Goal: Information Seeking & Learning: Learn about a topic

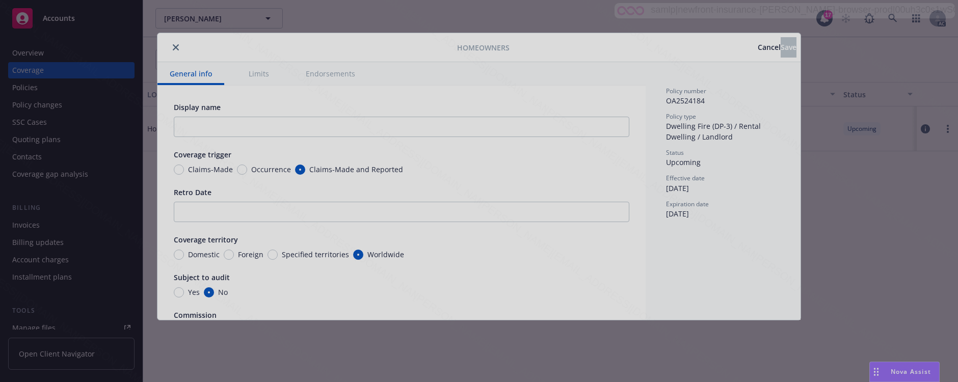
type textarea "x"
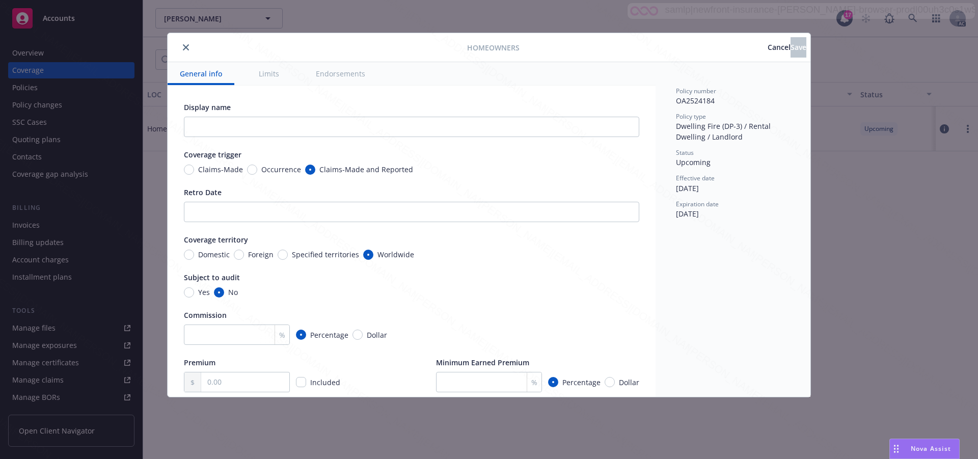
click at [768, 50] on span "Cancel" at bounding box center [779, 47] width 23 height 10
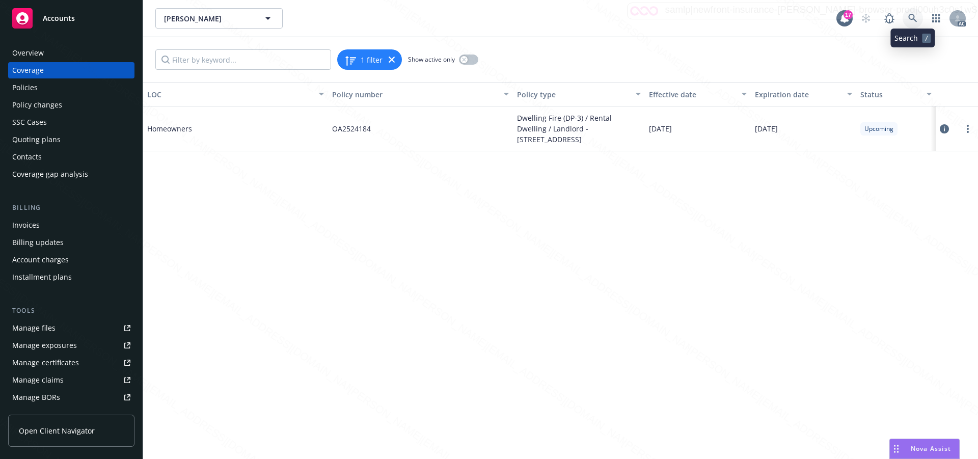
click at [911, 18] on icon at bounding box center [912, 18] width 9 height 9
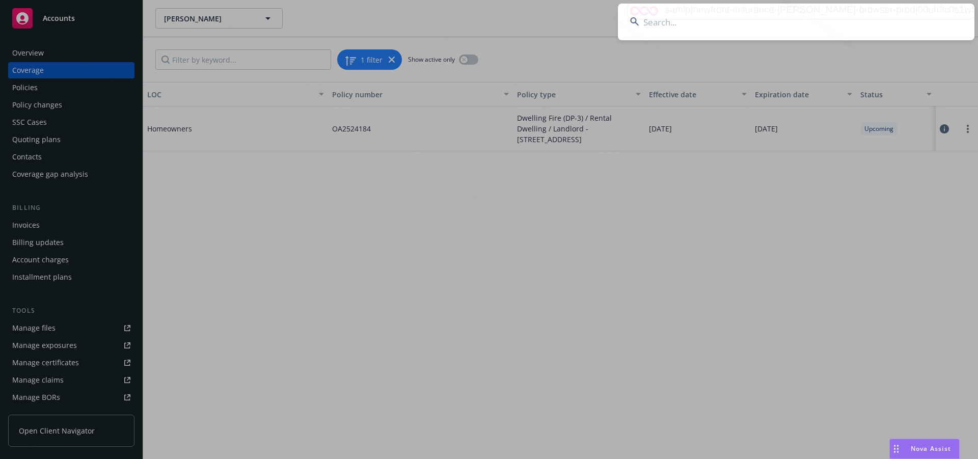
click at [682, 25] on input at bounding box center [796, 22] width 357 height 37
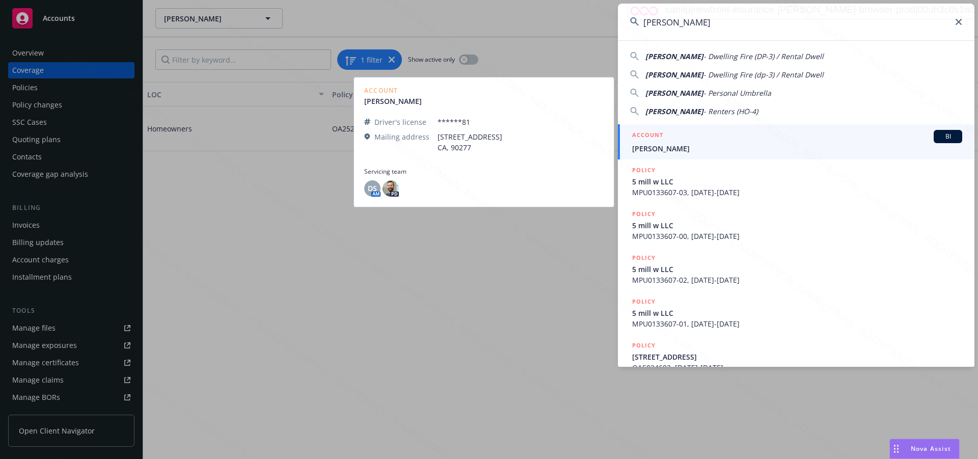
type input "Kavish Mehta"
click at [657, 149] on span "Kavish Mehta" at bounding box center [797, 148] width 330 height 11
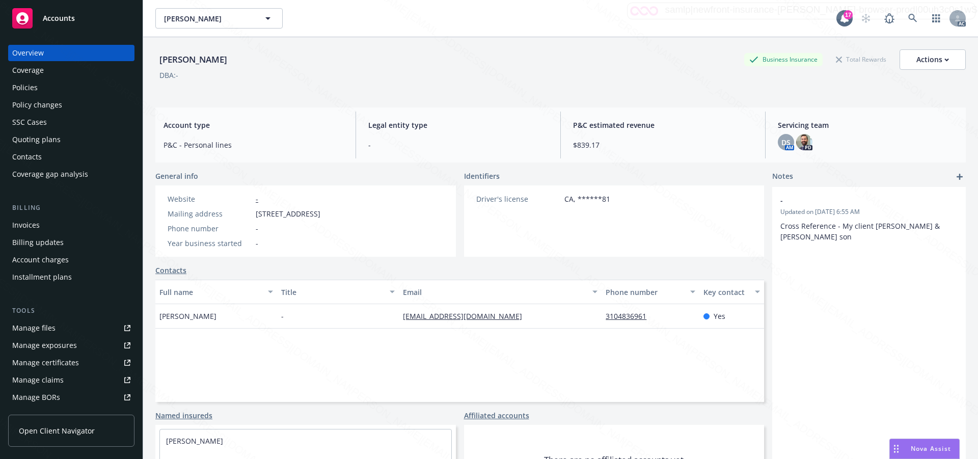
click at [26, 86] on div "Policies" at bounding box center [24, 87] width 25 height 16
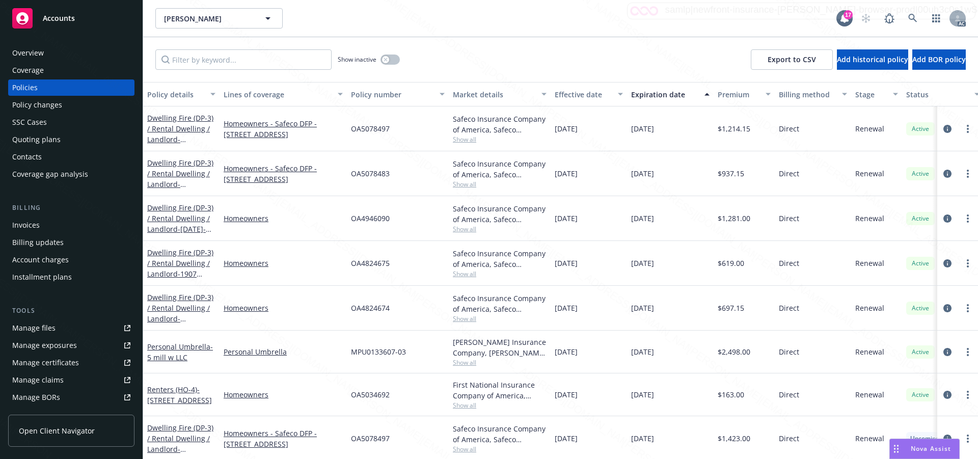
click at [15, 49] on div "Overview" at bounding box center [28, 53] width 32 height 16
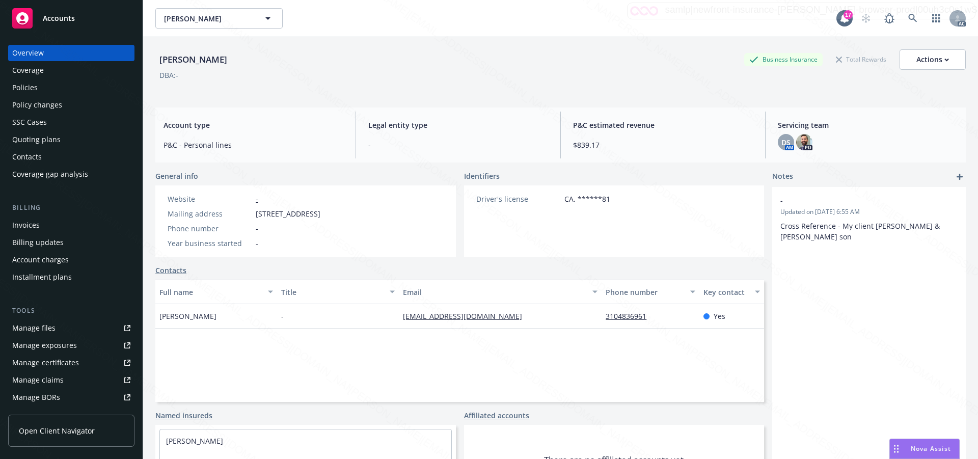
click at [18, 92] on div "Policies" at bounding box center [24, 87] width 25 height 16
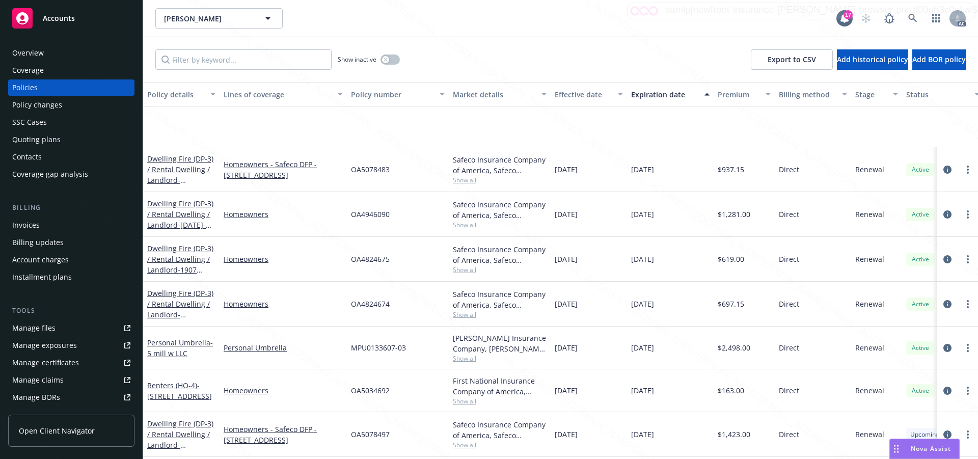
scroll to position [97, 0]
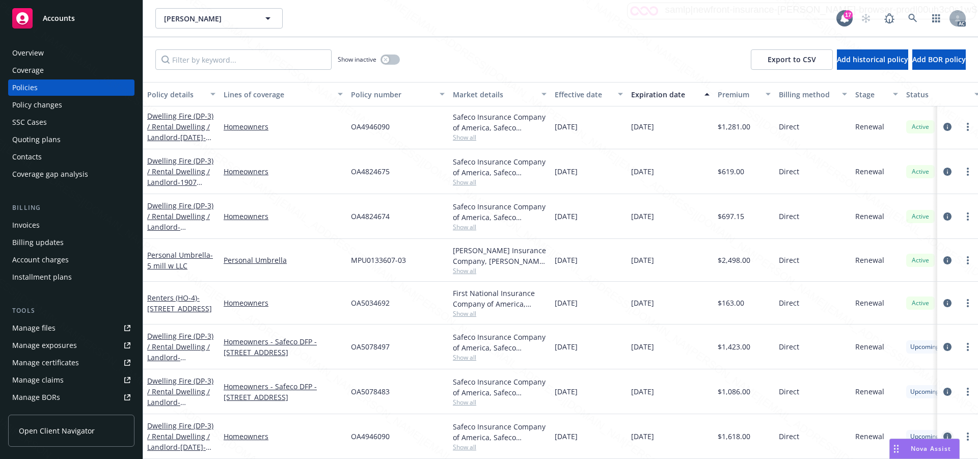
click at [944, 382] on icon "circleInformation" at bounding box center [948, 437] width 8 height 8
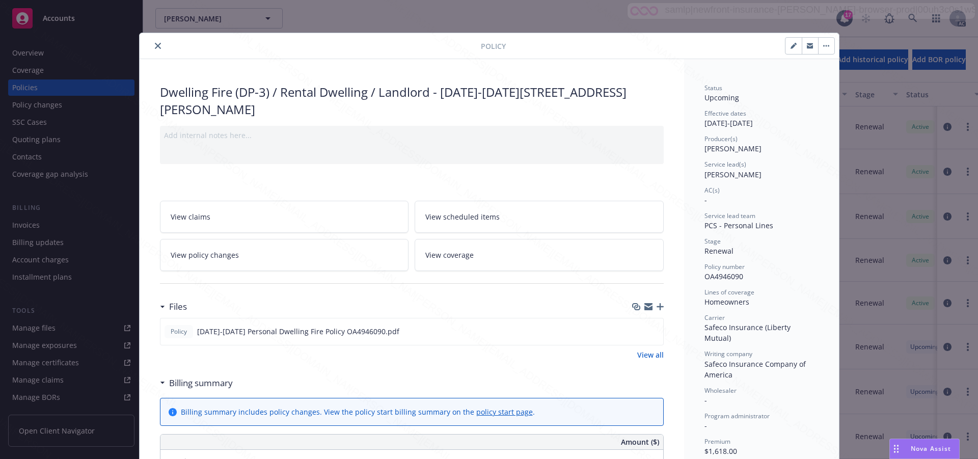
click at [781, 382] on div "Wholesaler" at bounding box center [762, 390] width 114 height 9
click at [442, 218] on span "View scheduled items" at bounding box center [462, 216] width 74 height 11
click at [451, 257] on span "View coverage" at bounding box center [449, 255] width 48 height 11
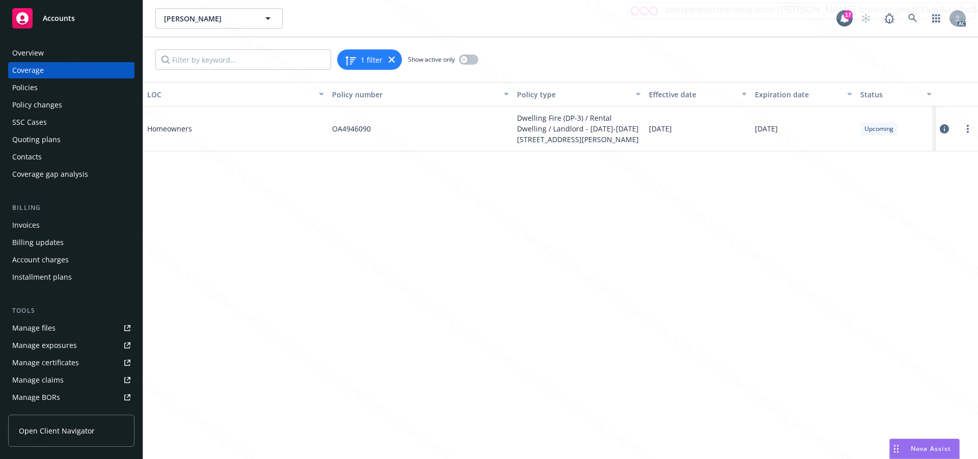
click at [946, 131] on icon at bounding box center [944, 128] width 9 height 9
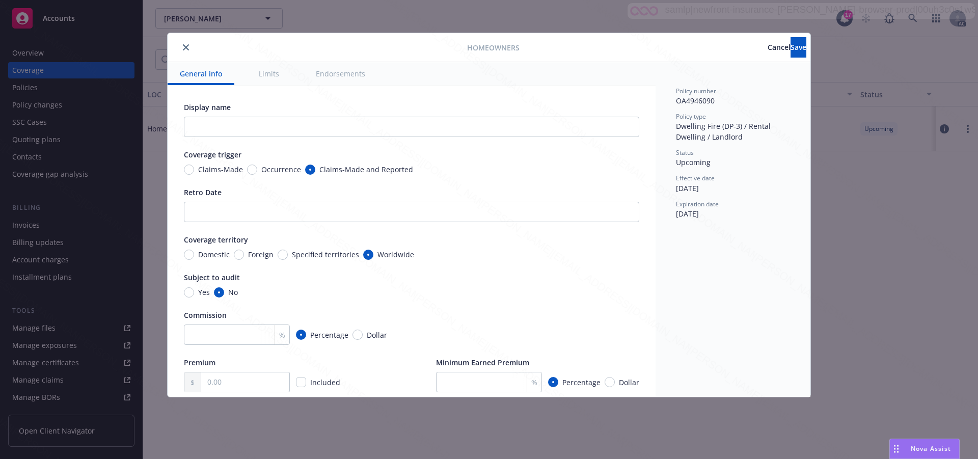
click at [342, 76] on button "Endorsements" at bounding box center [341, 73] width 74 height 23
type textarea "x"
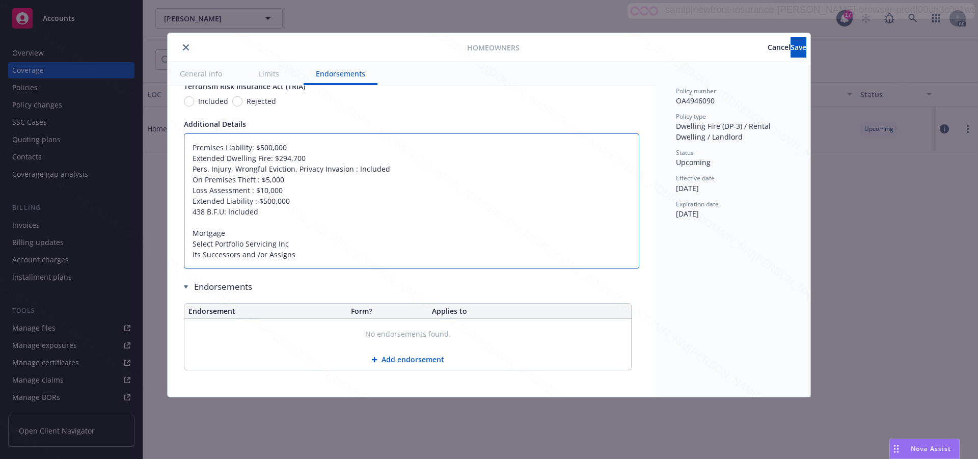
click at [378, 225] on textarea "Premises Liability: $500,000 Extended Dwelling Fire: $294,700 Pers. Injury, Wro…" at bounding box center [411, 200] width 455 height 135
type textarea "x"
click at [768, 49] on span "Cancel" at bounding box center [779, 47] width 23 height 10
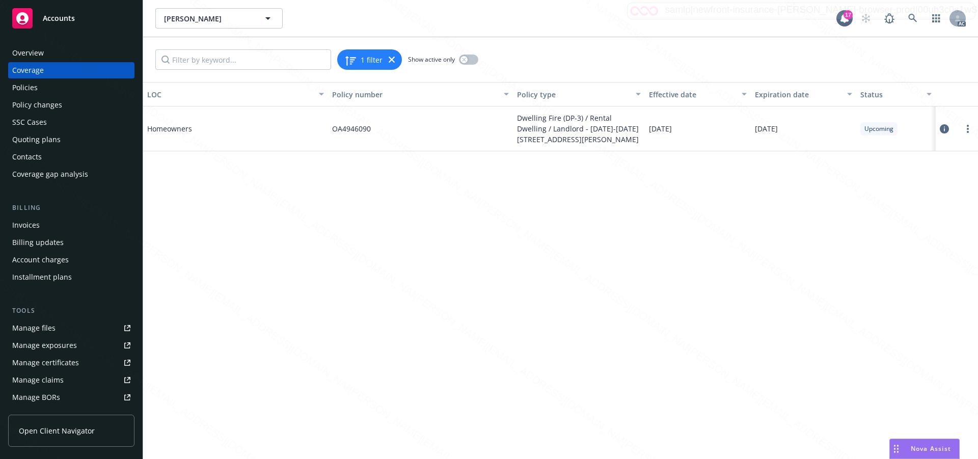
click at [34, 86] on div "Policies" at bounding box center [24, 87] width 25 height 16
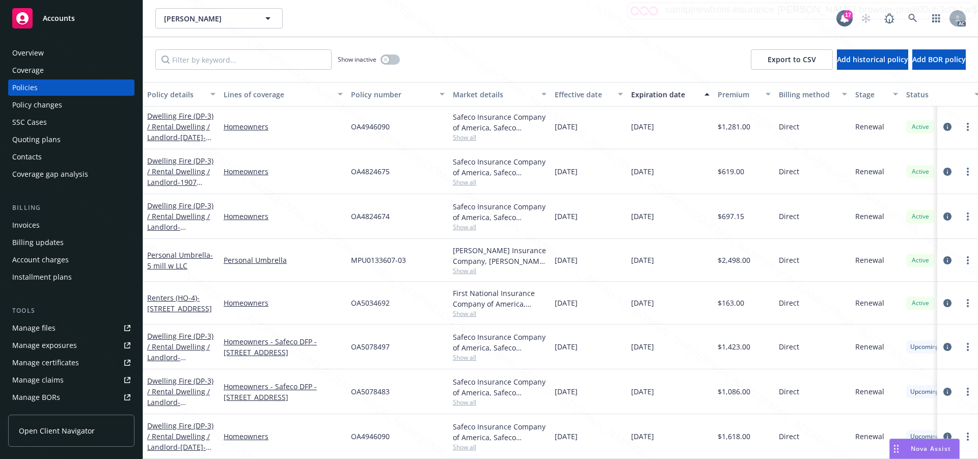
scroll to position [97, 0]
click at [944, 382] on icon "circleInformation" at bounding box center [948, 437] width 8 height 8
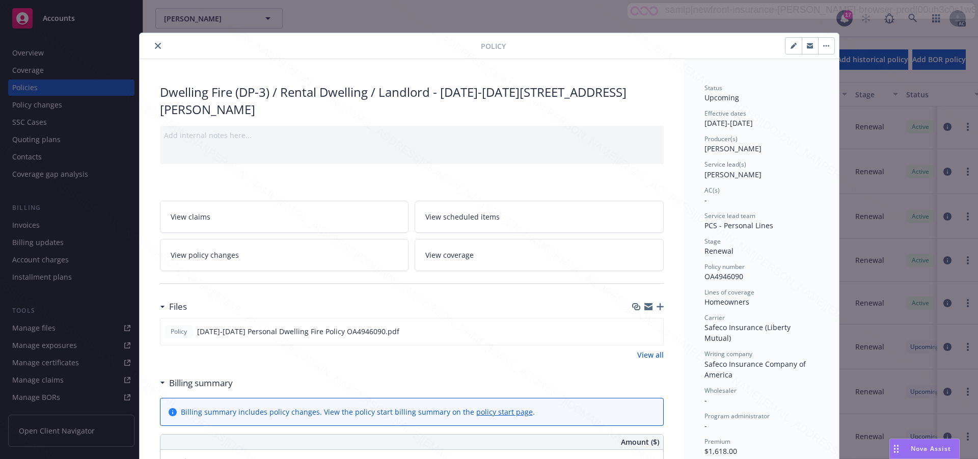
click at [155, 45] on icon "close" at bounding box center [158, 46] width 6 height 6
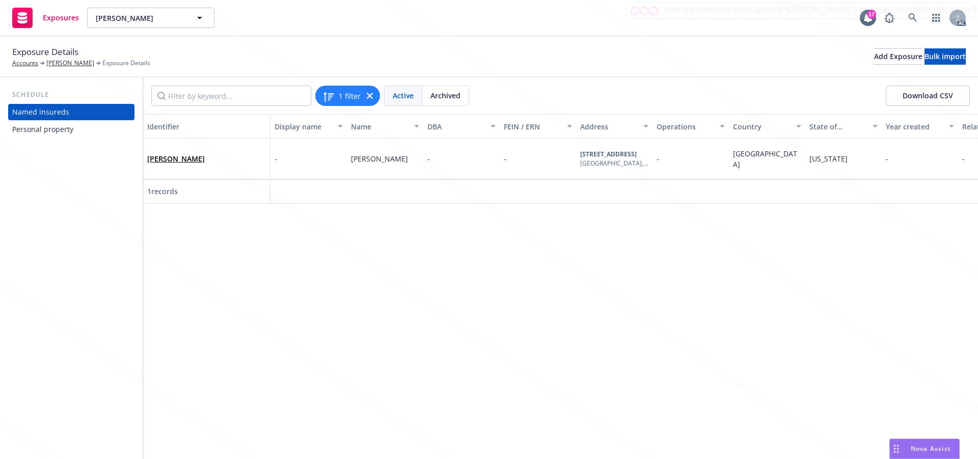
click at [38, 132] on div "Personal property" at bounding box center [42, 129] width 61 height 16
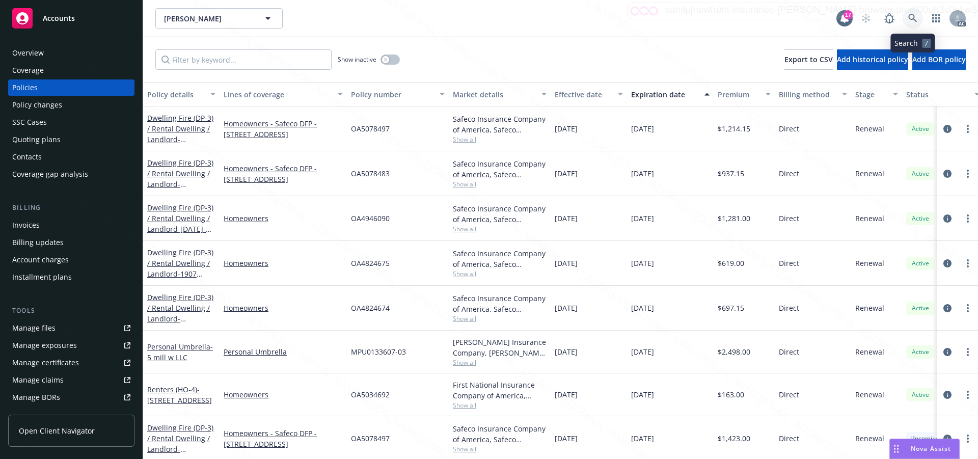
click at [912, 18] on icon at bounding box center [912, 18] width 9 height 9
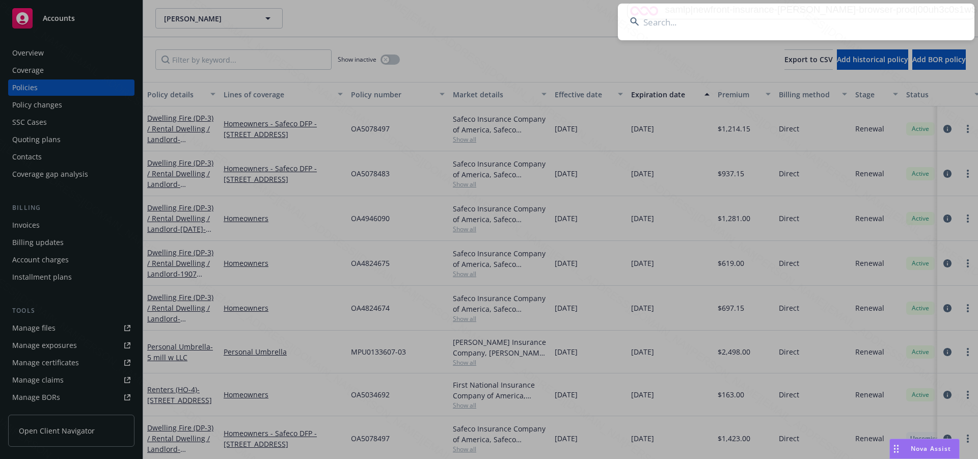
click at [658, 23] on input at bounding box center [796, 22] width 357 height 37
click at [656, 23] on input at bounding box center [796, 22] width 357 height 37
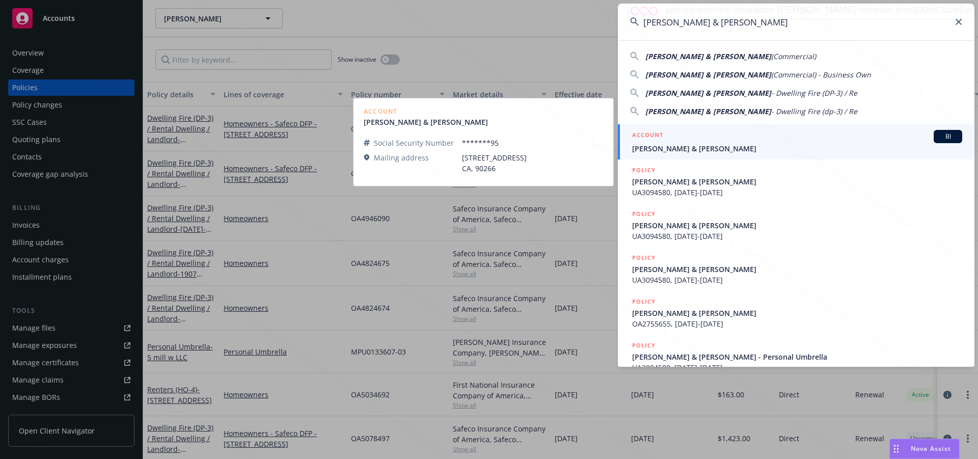
type input "Andrews, James & Nikki"
click at [665, 149] on span "Andrews, James & Nikki" at bounding box center [797, 148] width 330 height 11
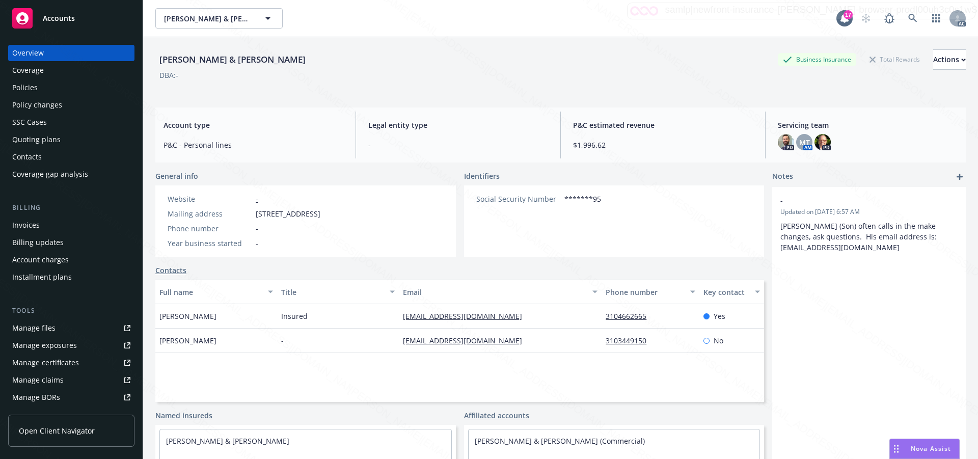
click at [29, 88] on div "Policies" at bounding box center [24, 87] width 25 height 16
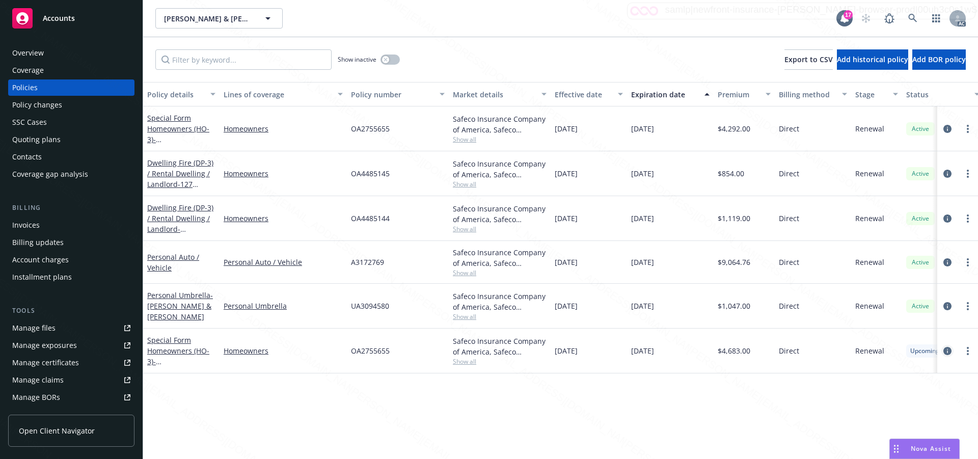
click at [948, 351] on icon "circleInformation" at bounding box center [948, 351] width 8 height 8
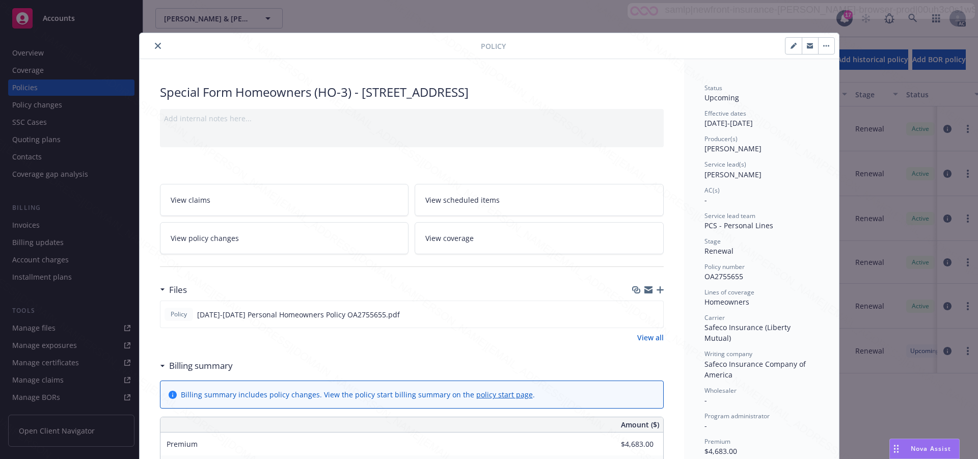
click at [772, 386] on div "Wholesaler" at bounding box center [762, 390] width 114 height 9
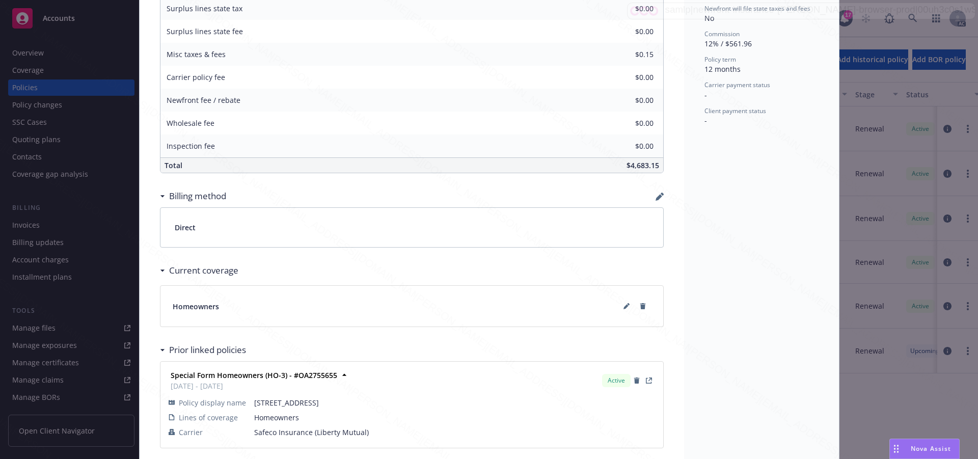
scroll to position [509, 0]
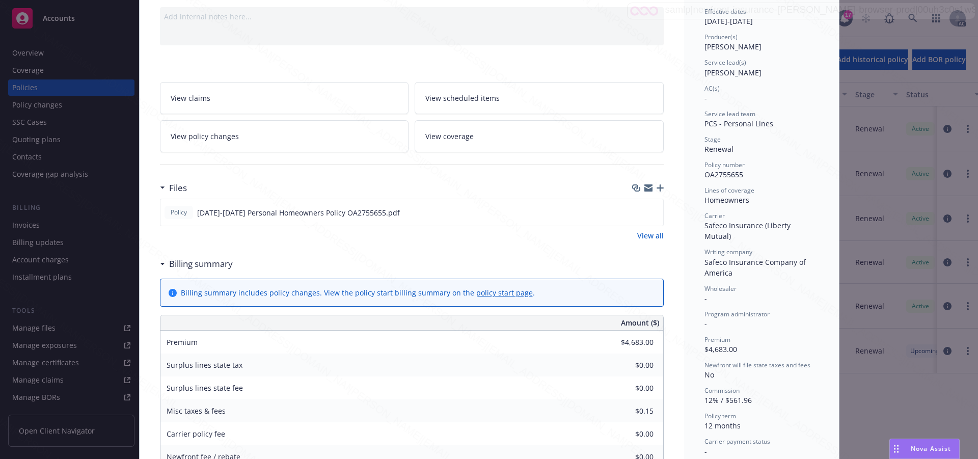
scroll to position [0, 0]
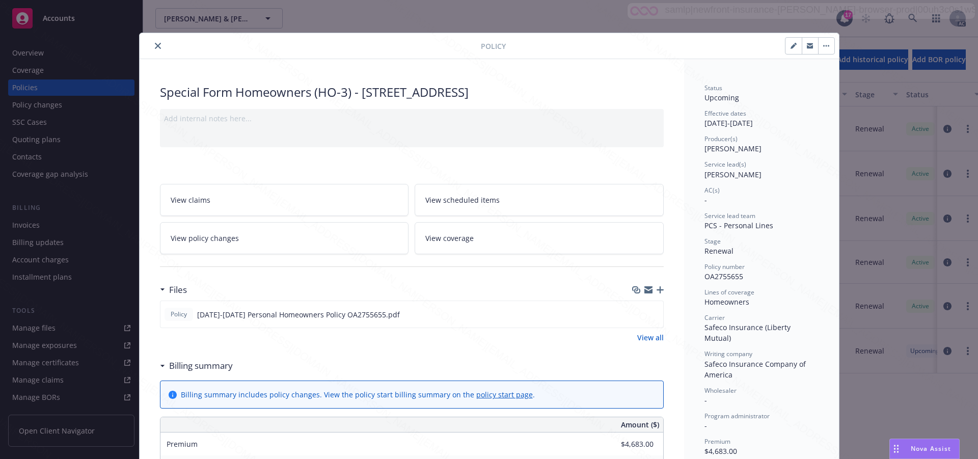
click at [467, 205] on span "View scheduled items" at bounding box center [462, 200] width 74 height 11
click at [446, 244] on span "View coverage" at bounding box center [449, 238] width 48 height 11
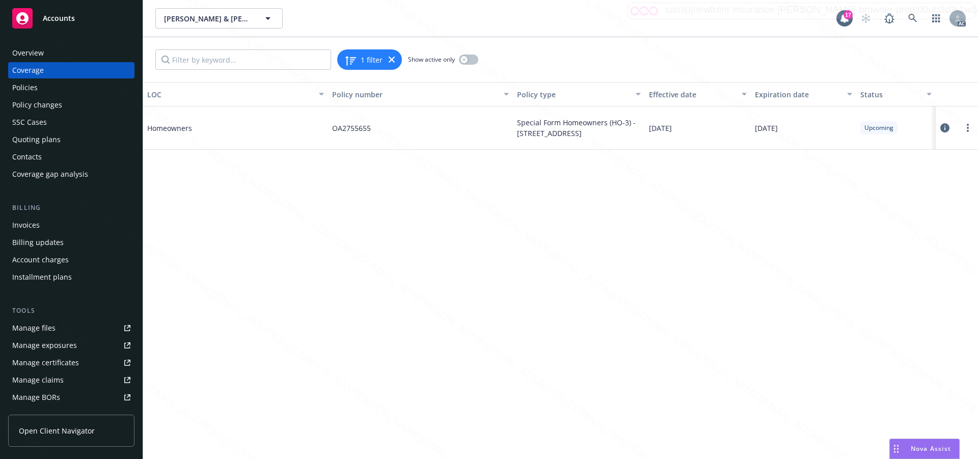
click at [944, 128] on icon at bounding box center [945, 127] width 9 height 9
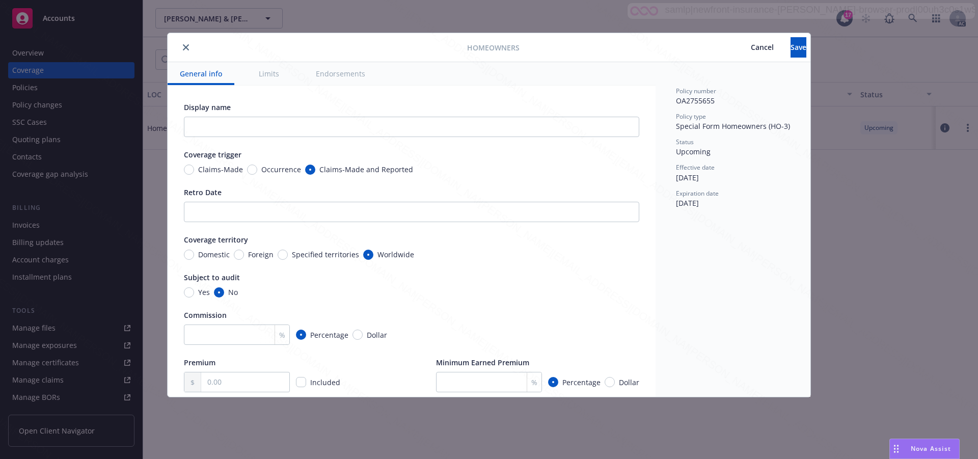
click at [700, 288] on div "Policy number OA2755655 Policy type Special Form Homeowners (HO-3) Status Upcom…" at bounding box center [733, 229] width 155 height 335
click at [342, 80] on button "Endorsements" at bounding box center [341, 73] width 74 height 23
type textarea "x"
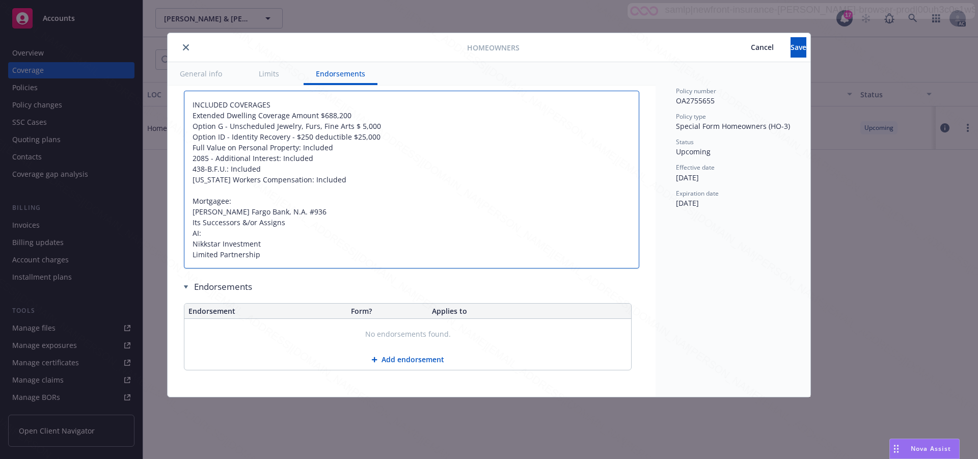
click at [421, 257] on textarea "INCLUDED COVERAGES Extended Dwelling Coverage Amount $688,200 Option G - Unsche…" at bounding box center [411, 180] width 455 height 178
click at [402, 145] on textarea "INCLUDED COVERAGES Extended Dwelling Coverage Amount $688,200 Option G - Unsche…" at bounding box center [411, 180] width 455 height 178
type textarea "x"
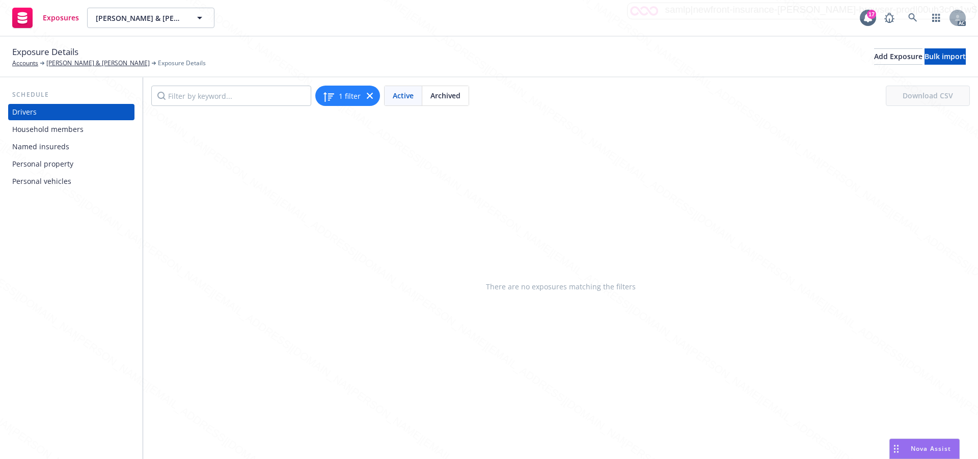
click at [40, 167] on div "Personal property" at bounding box center [42, 164] width 61 height 16
